Goal: Task Accomplishment & Management: Manage account settings

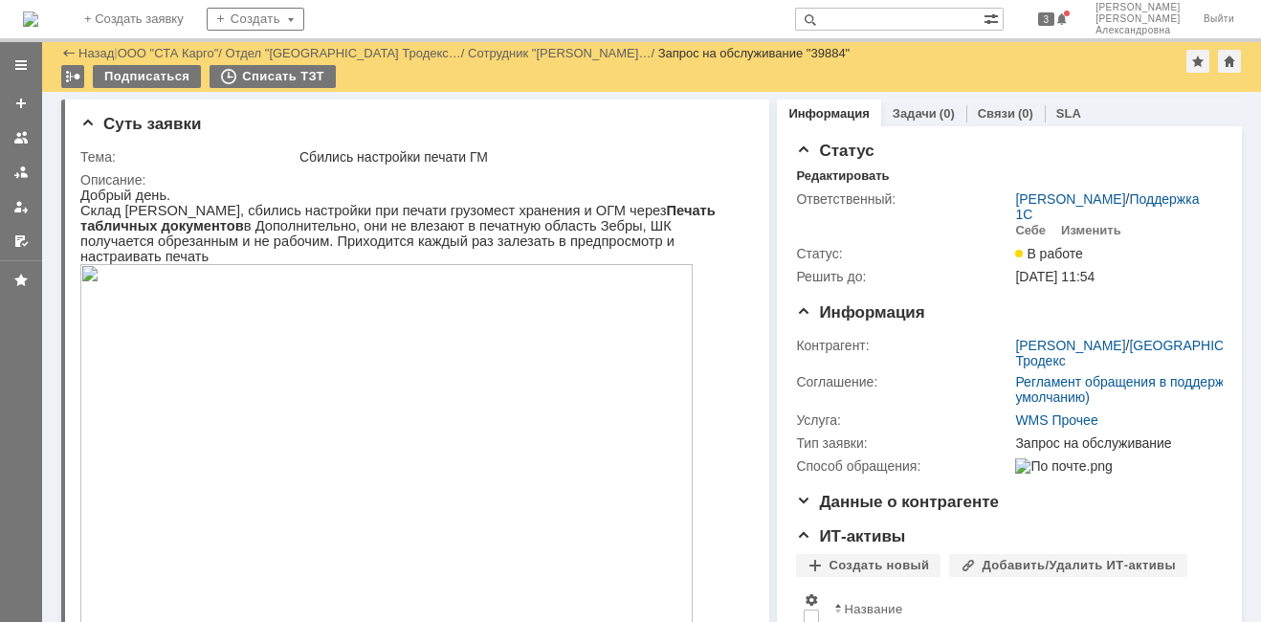
scroll to position [1435, 0]
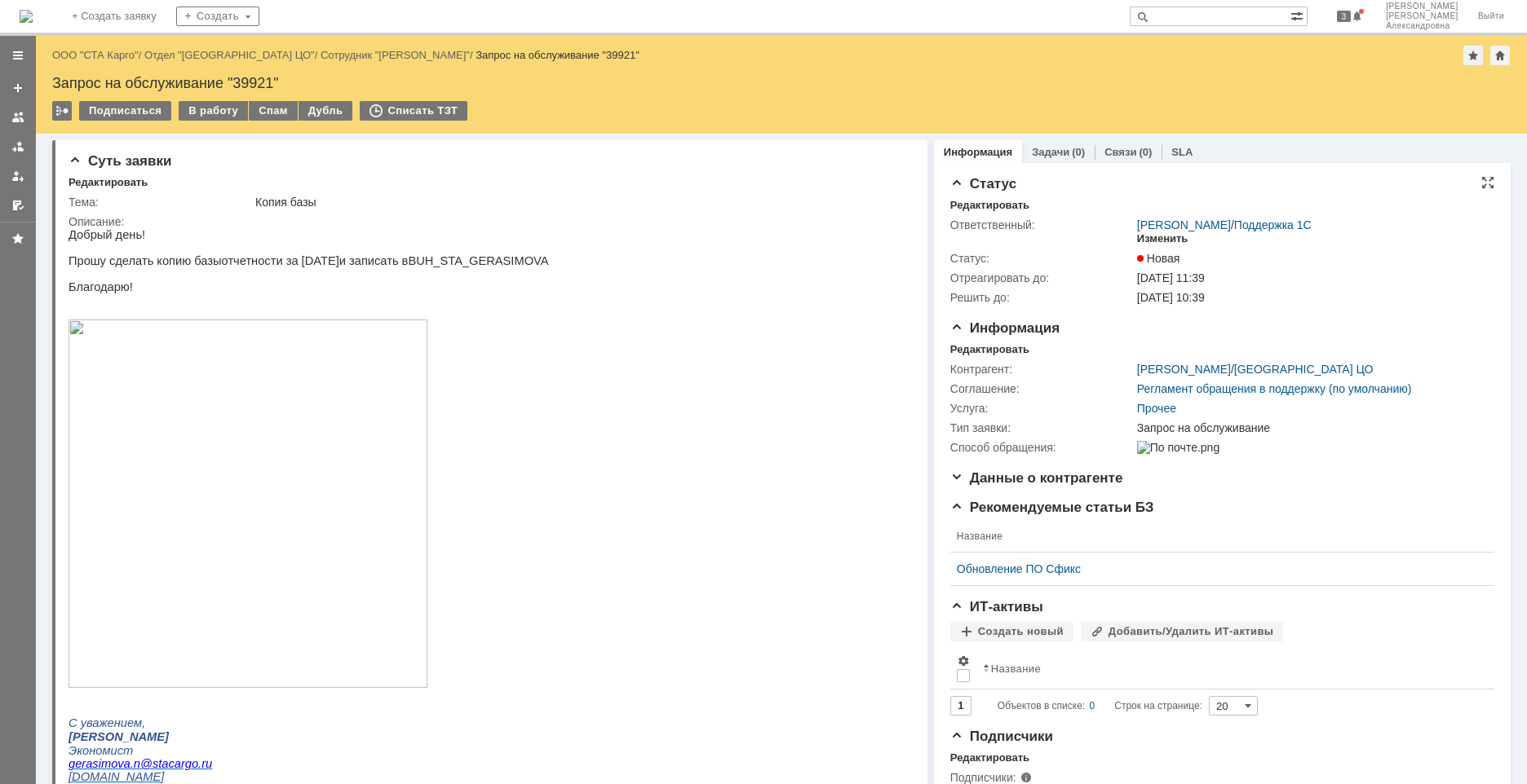
click at [1158, 239] on div "Изменить" at bounding box center [1163, 239] width 51 height 13
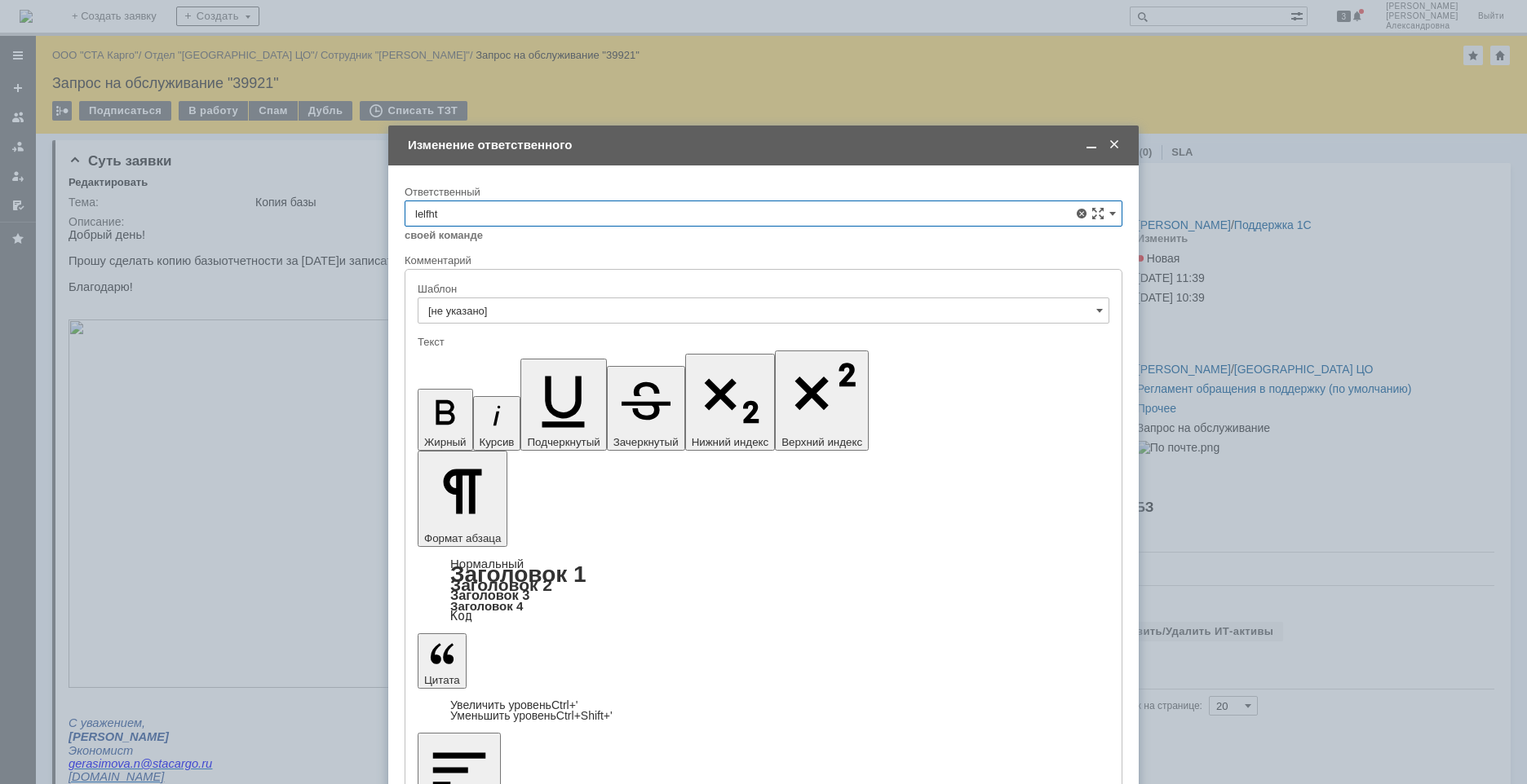
drag, startPoint x: 460, startPoint y: 203, endPoint x: 369, endPoint y: 198, distance: 91.1
click at [369, 198] on body "Идет загрузка, пожалуйста, подождите. На домашнюю + Создать заявку Создать 3 Шв…" at bounding box center [763, 392] width 1527 height 784
click at [498, 323] on div "Дударев Дмитрий" at bounding box center [764, 332] width 716 height 26
type input "Дударев Дмитрий"
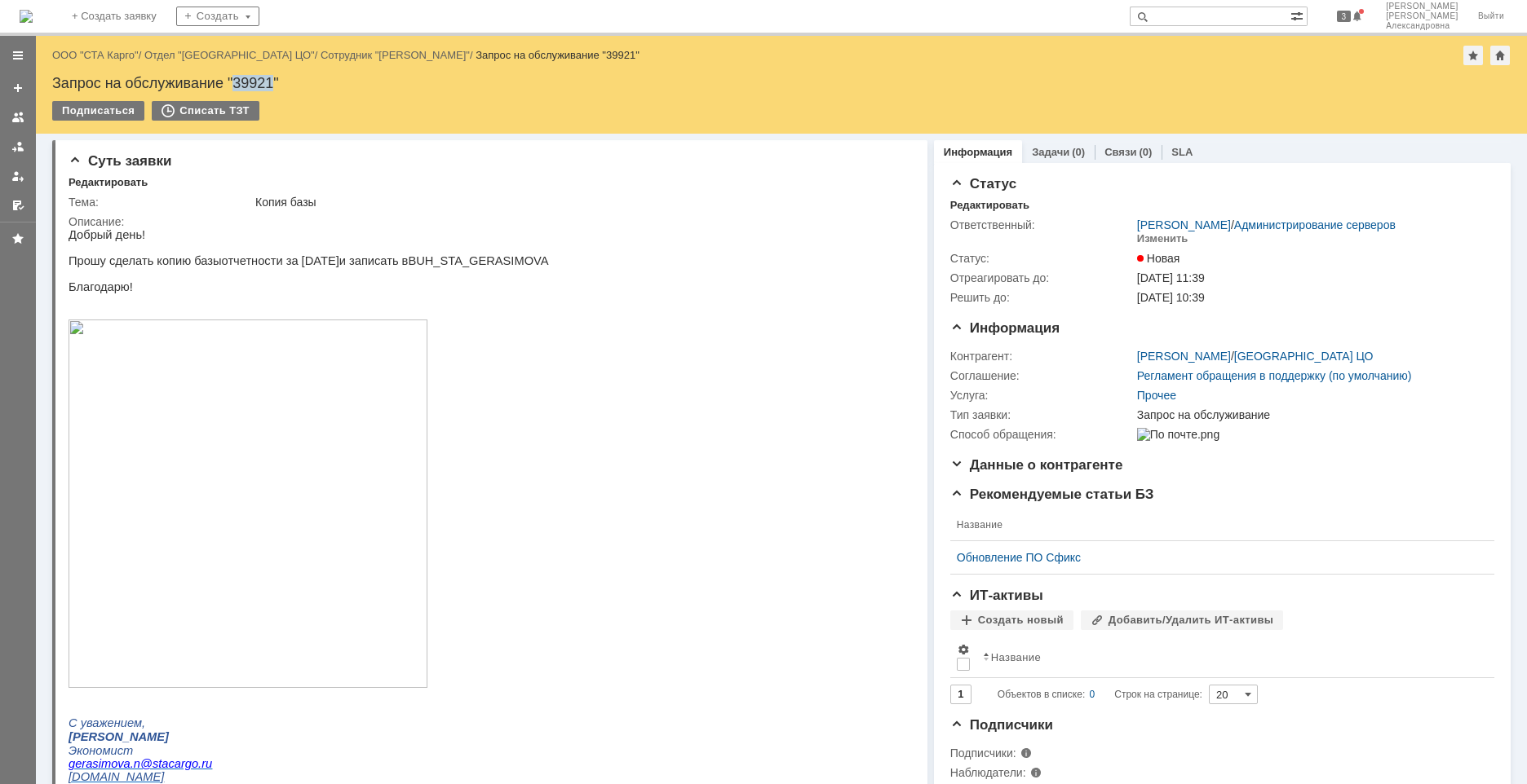
drag, startPoint x: 274, startPoint y: 87, endPoint x: 236, endPoint y: 85, distance: 38.1
click at [236, 85] on div "Запрос на обслуживание "39921"" at bounding box center [781, 83] width 1459 height 16
copy div "39921"
